Goal: Task Accomplishment & Management: Manage account settings

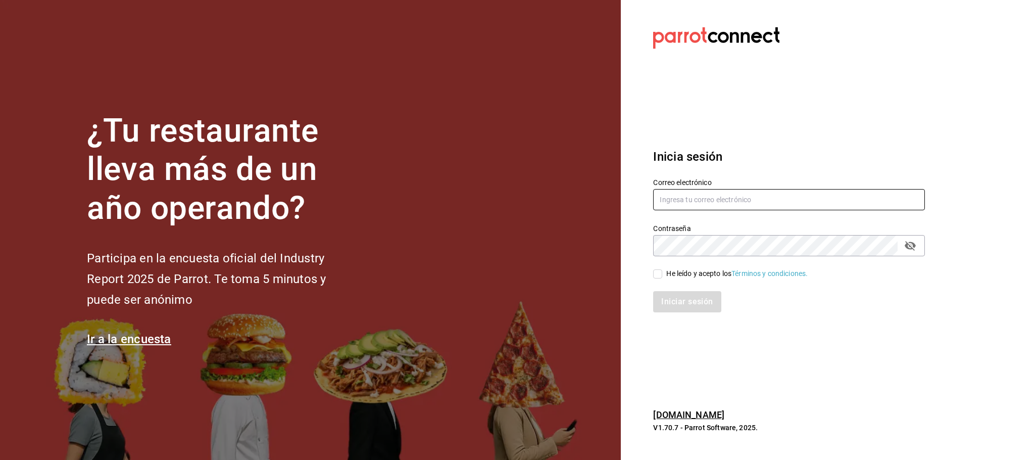
type input "jassonarvaezenriquealejandro@gmail.com"
click at [657, 271] on input "He leído y acepto los Términos y condiciones." at bounding box center [657, 273] width 9 height 9
checkbox input "true"
click at [663, 298] on button "Iniciar sesión" at bounding box center [687, 301] width 69 height 21
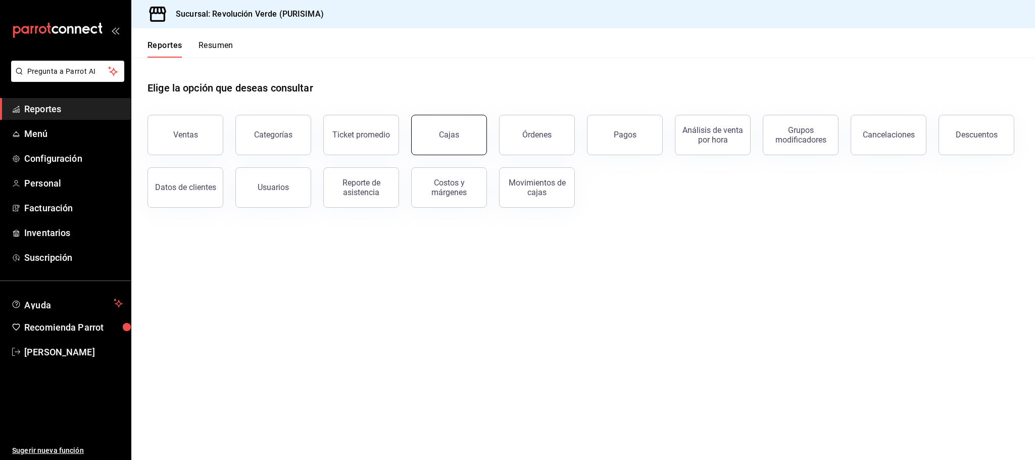
click at [445, 144] on link "Cajas" at bounding box center [449, 135] width 76 height 40
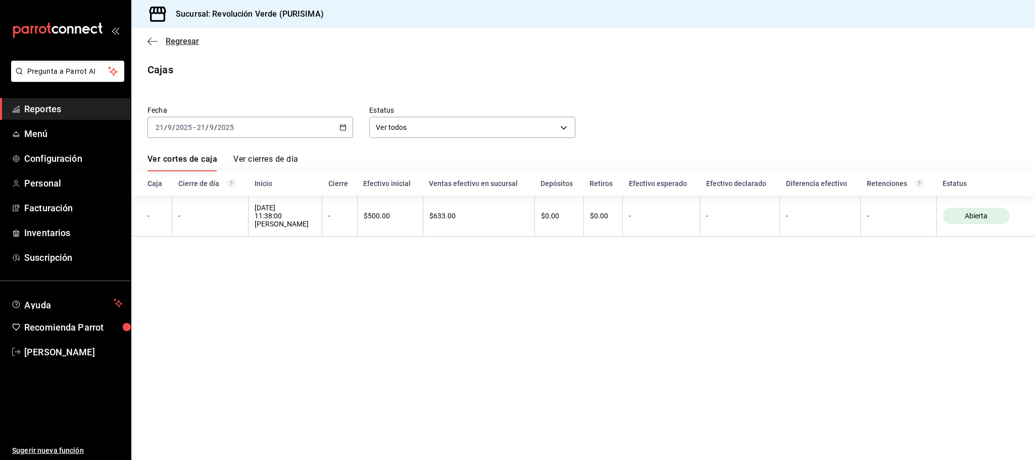
click at [150, 42] on icon "button" at bounding box center [152, 41] width 10 height 9
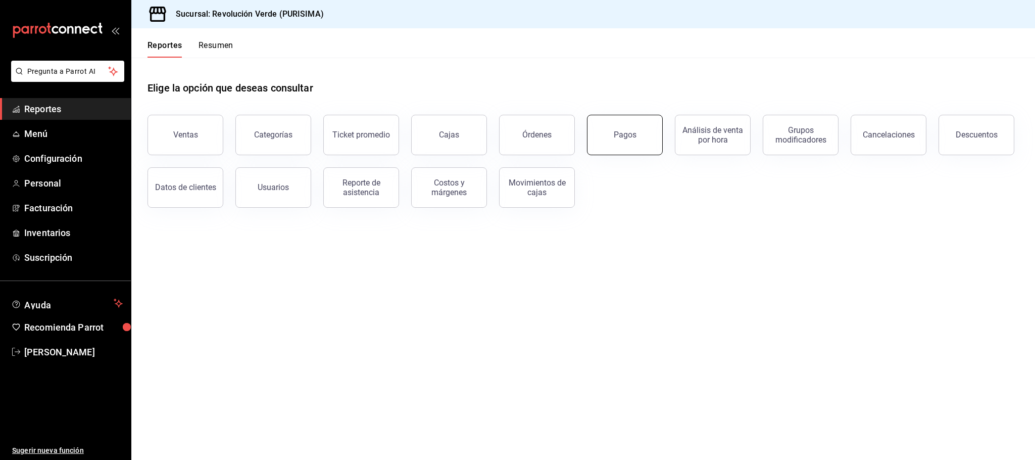
click at [617, 147] on button "Pagos" at bounding box center [625, 135] width 76 height 40
